Goal: Communication & Community: Answer question/provide support

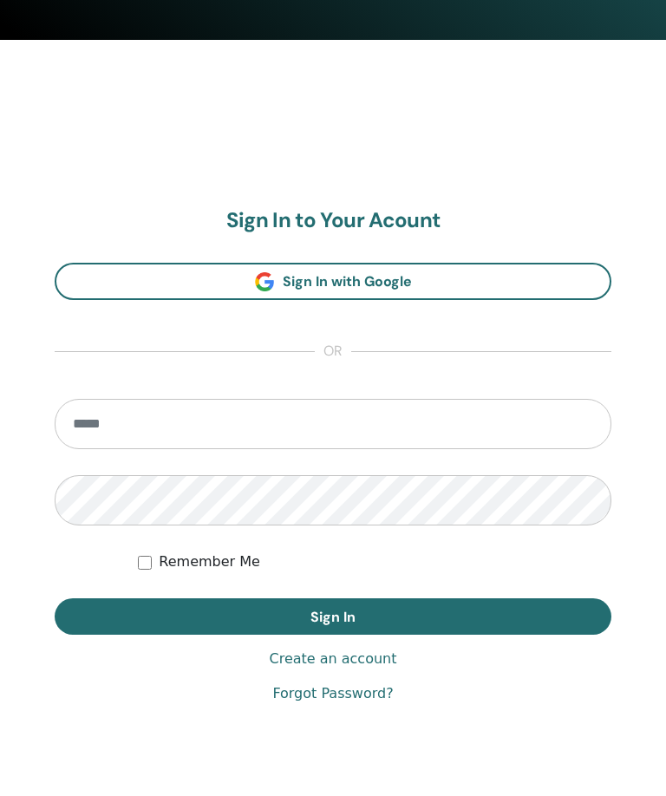
scroll to position [812, 0]
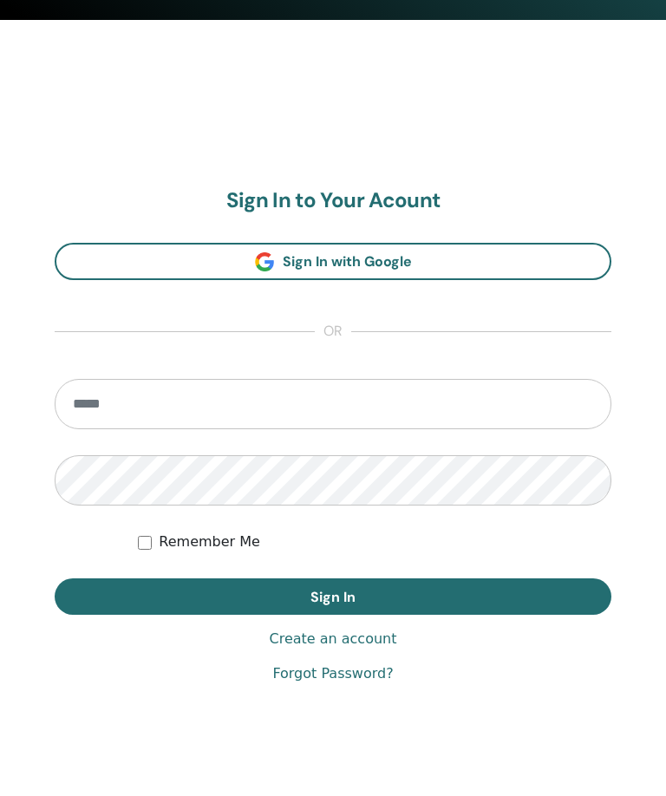
click at [165, 405] on input "email" at bounding box center [333, 405] width 557 height 50
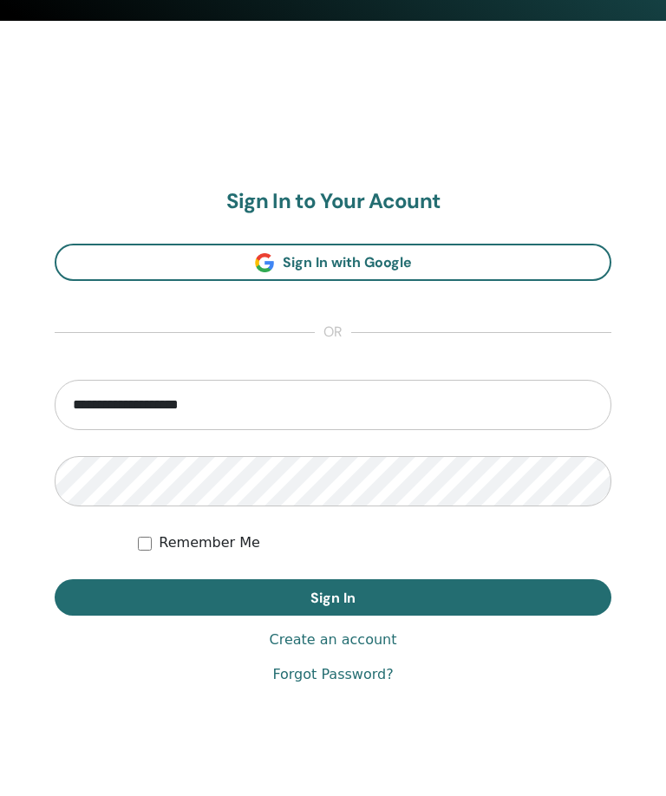
type input "**********"
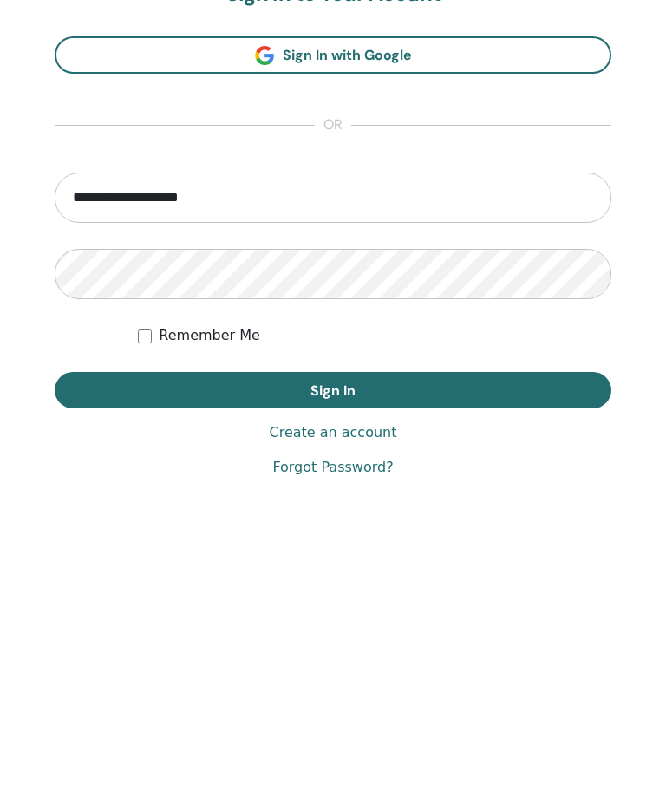
click at [420, 580] on button "Sign In" at bounding box center [333, 598] width 557 height 36
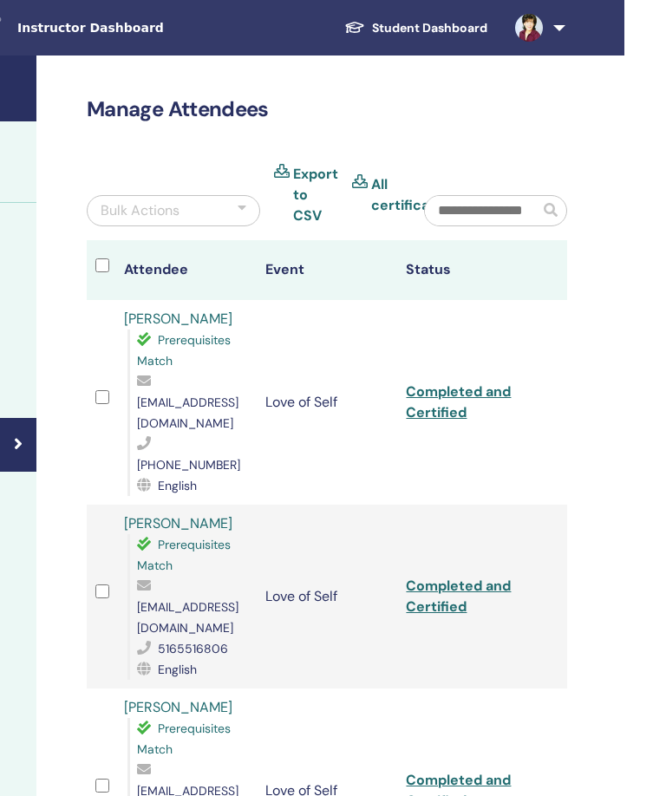
scroll to position [0, 375]
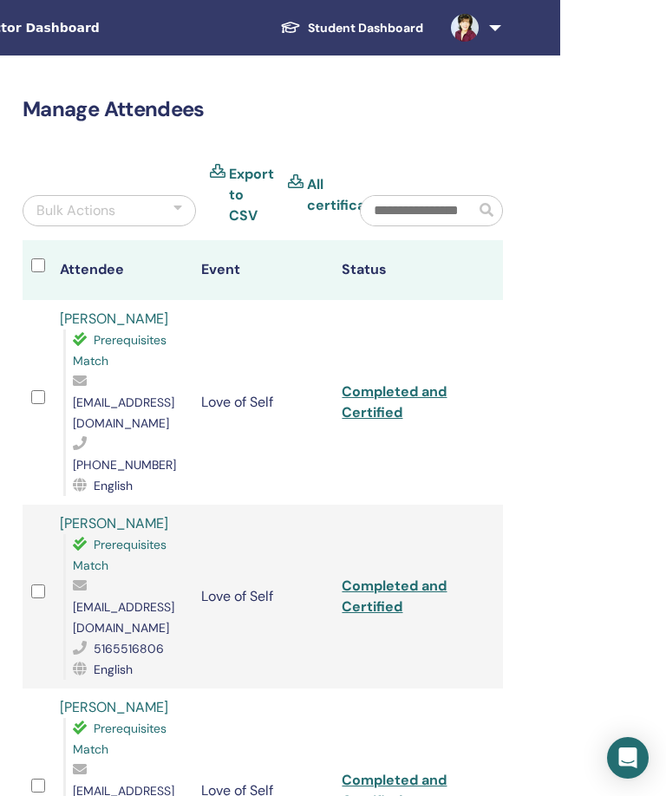
click at [495, 33] on link at bounding box center [472, 28] width 71 height 56
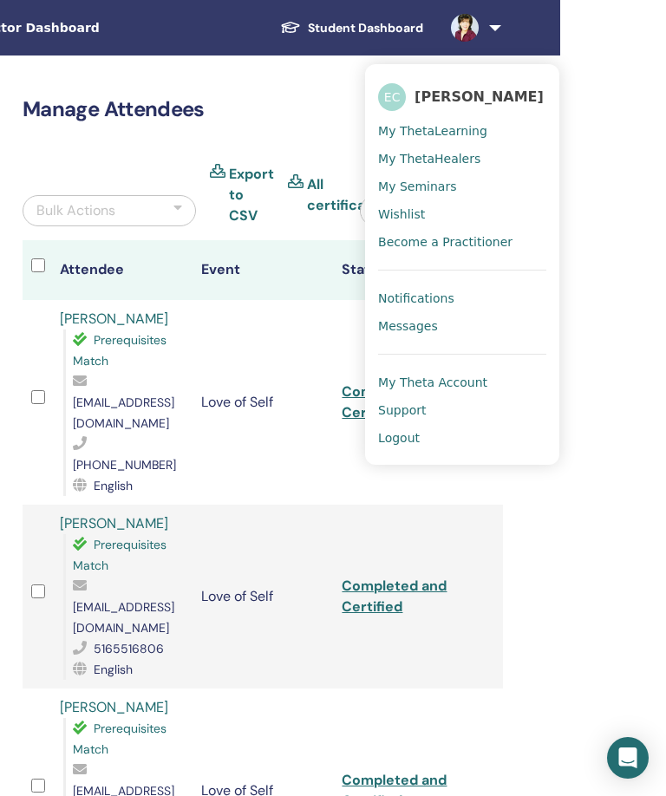
click at [461, 332] on link "Messages" at bounding box center [462, 326] width 168 height 28
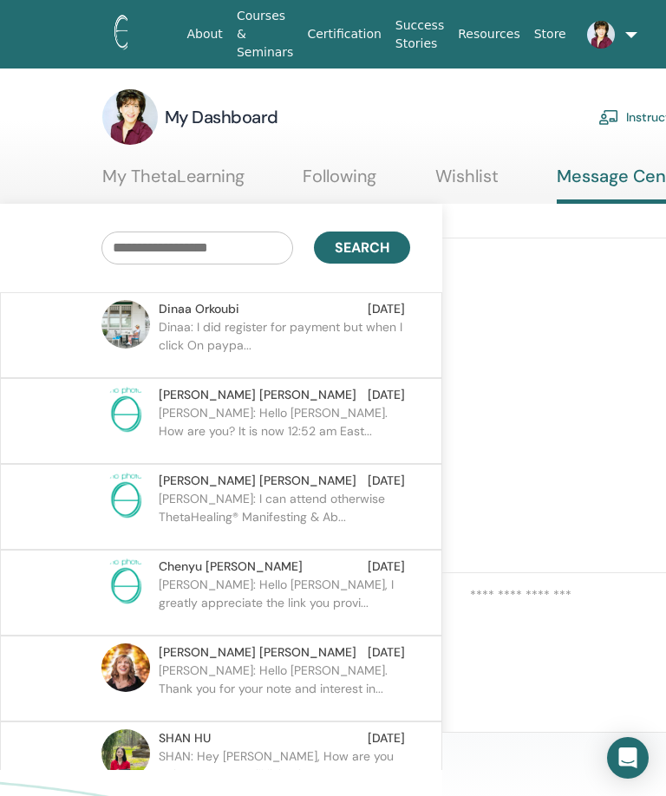
click at [617, 40] on link at bounding box center [595, 35] width 43 height 56
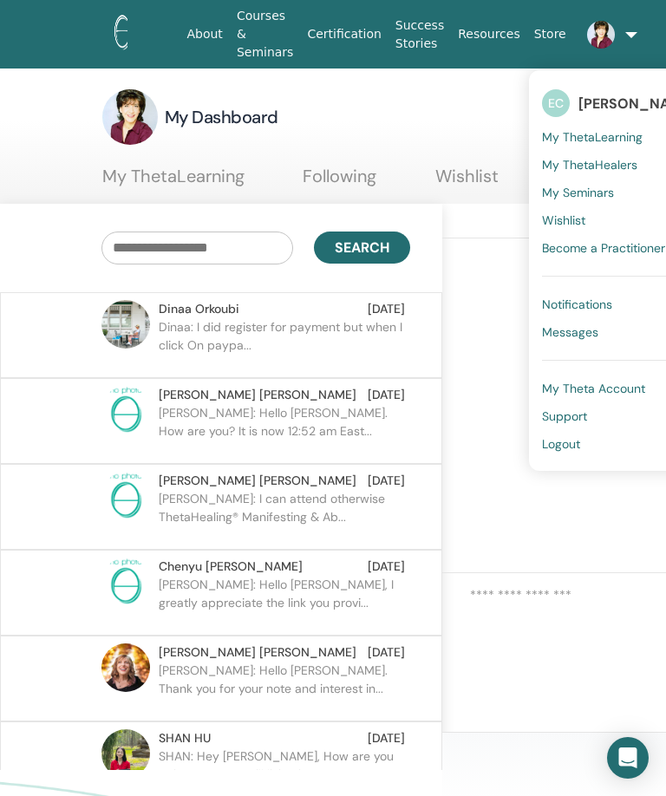
click at [588, 442] on link "Logout" at bounding box center [626, 444] width 168 height 28
